Goal: Task Accomplishment & Management: Manage account settings

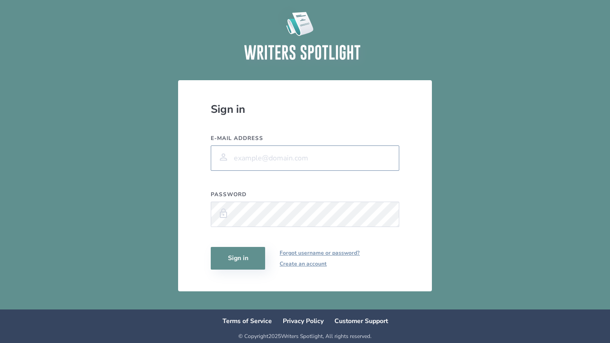
type input "[EMAIL_ADDRESS][DOMAIN_NAME]"
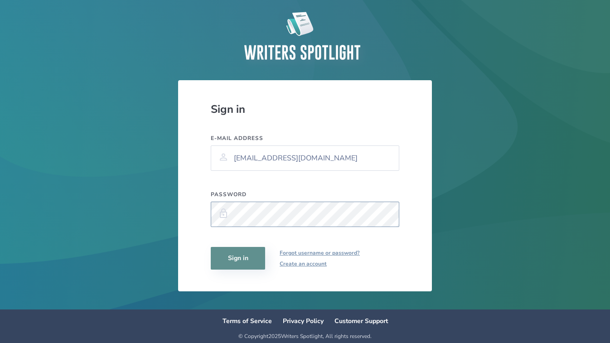
click at [238, 258] on button "Sign in" at bounding box center [238, 258] width 54 height 23
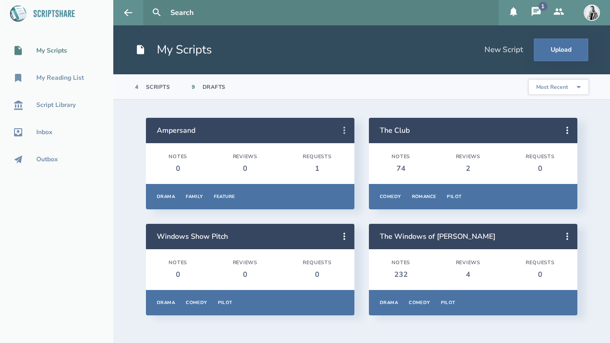
click at [344, 128] on icon at bounding box center [345, 130] width 2 height 7
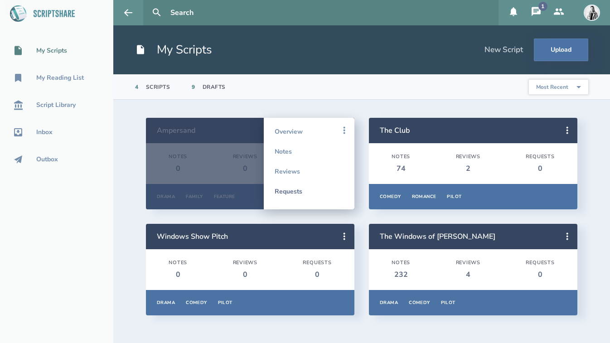
click at [292, 192] on link "Requests" at bounding box center [309, 191] width 69 height 20
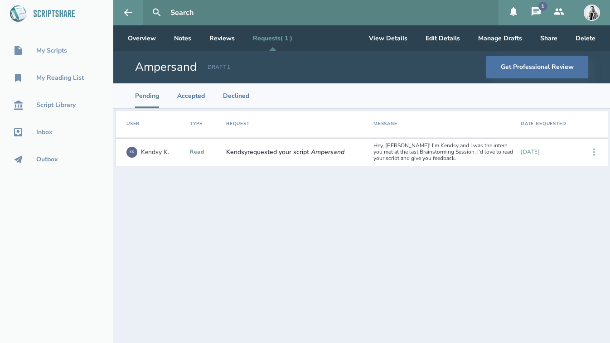
click at [595, 151] on icon at bounding box center [594, 152] width 11 height 11
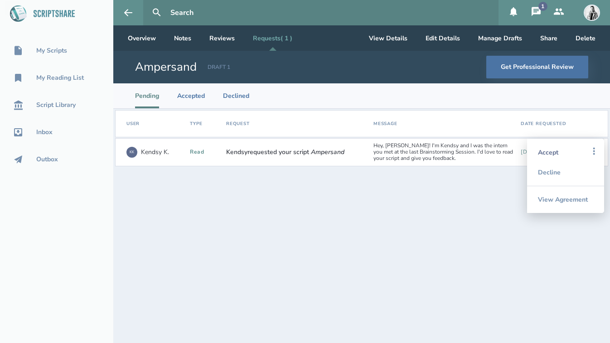
click at [549, 151] on div "Accept" at bounding box center [565, 152] width 55 height 20
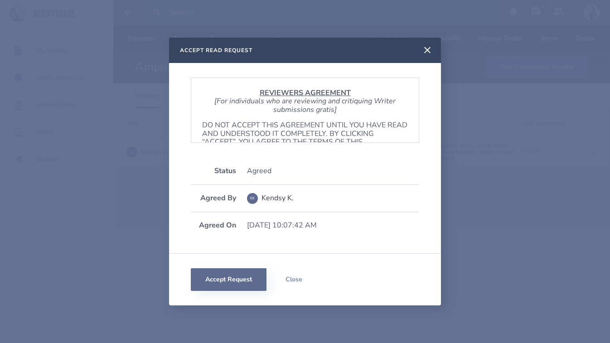
click at [250, 282] on button "Accept Request" at bounding box center [229, 279] width 76 height 23
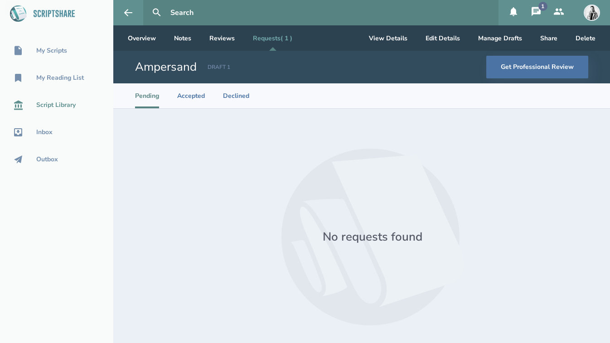
click at [40, 104] on div "Script Library" at bounding box center [55, 105] width 39 height 7
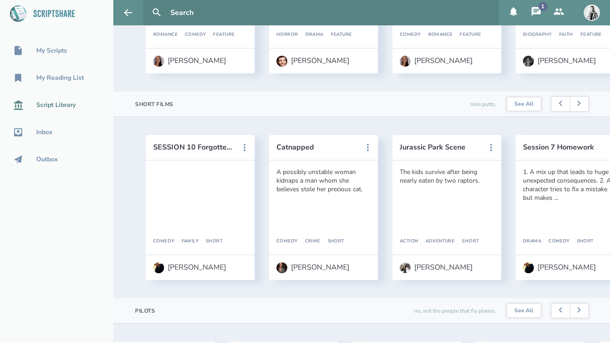
scroll to position [608, 0]
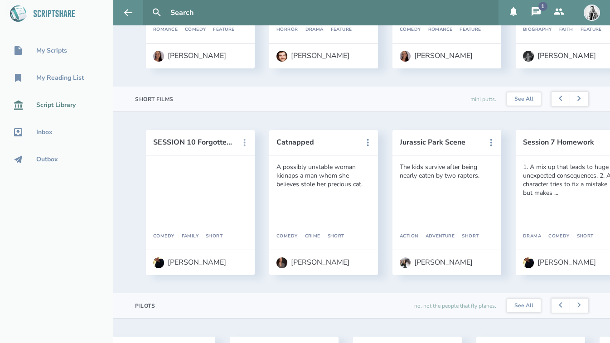
click at [244, 140] on icon at bounding box center [245, 142] width 2 height 7
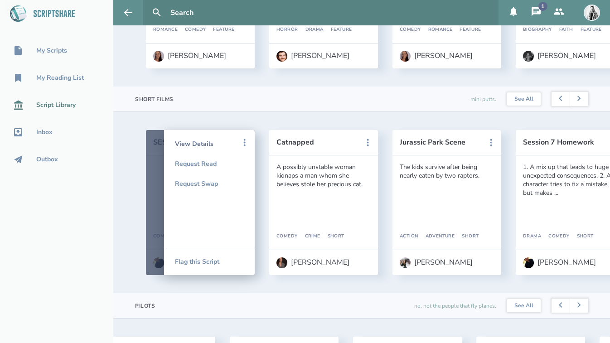
click at [194, 141] on div "View Details" at bounding box center [209, 144] width 69 height 20
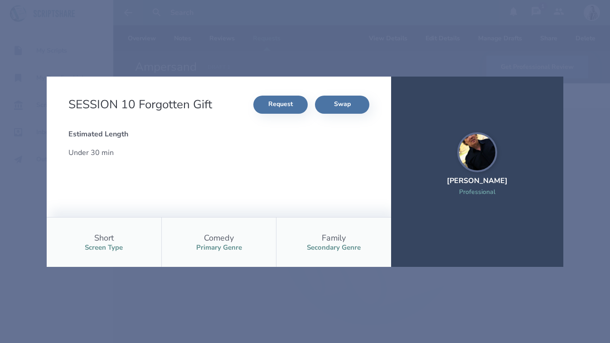
click at [171, 331] on div "SESSION 10 Forgotten Gift Request Swap Estimated Length Under 30 min Short Scre…" at bounding box center [305, 171] width 610 height 343
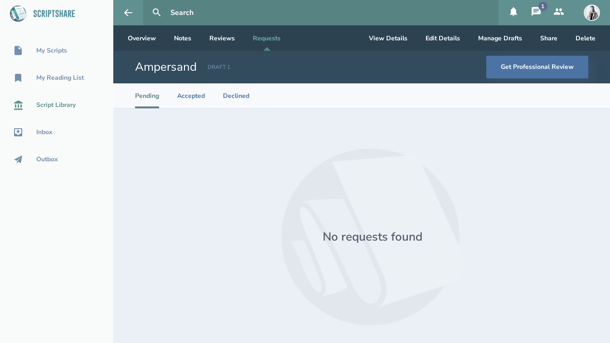
click at [50, 103] on div "Script Library" at bounding box center [55, 105] width 39 height 7
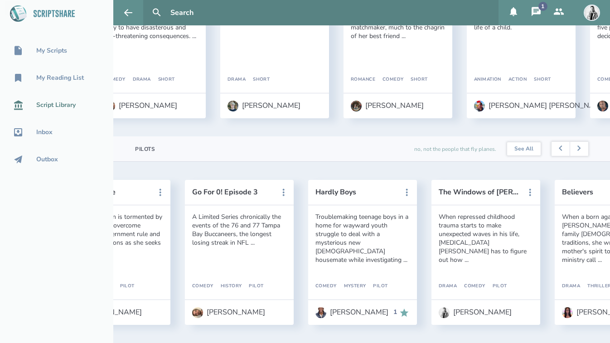
scroll to position [0, 581]
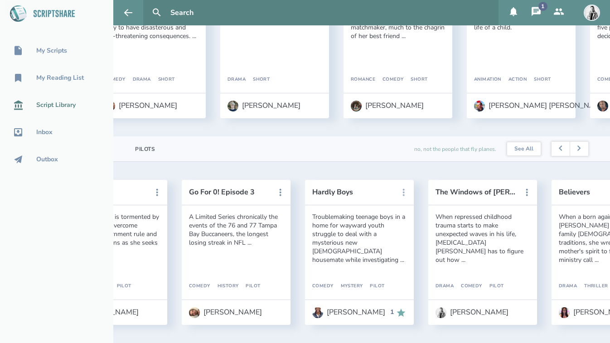
click at [403, 190] on icon at bounding box center [404, 192] width 2 height 7
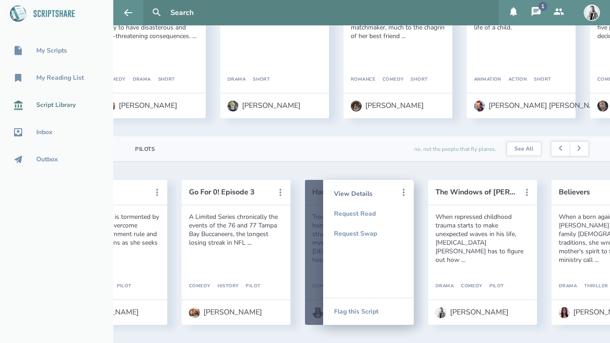
click at [351, 191] on div "View Details" at bounding box center [368, 194] width 69 height 20
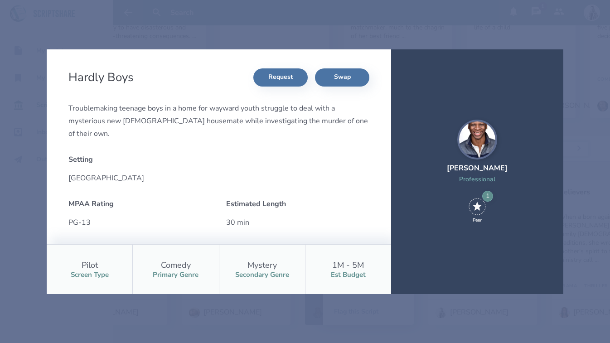
click at [28, 22] on div "Hardly Boys Request Swap Troublemaking teenage boys in a home for wayward youth…" at bounding box center [305, 171] width 610 height 343
